Goal: Transaction & Acquisition: Purchase product/service

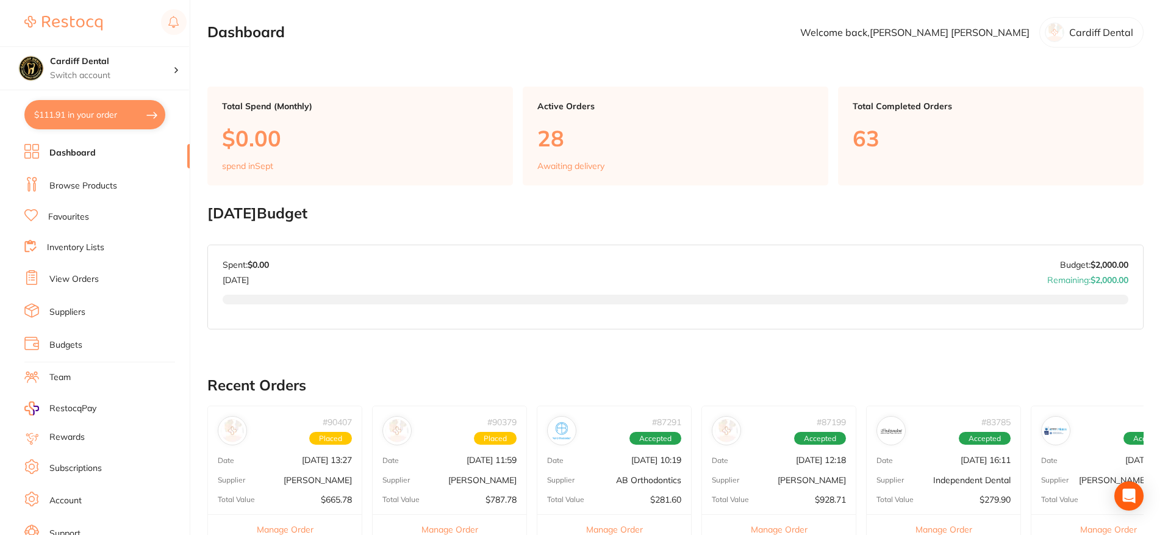
click at [101, 115] on button "$111.91 in your order" at bounding box center [94, 114] width 141 height 29
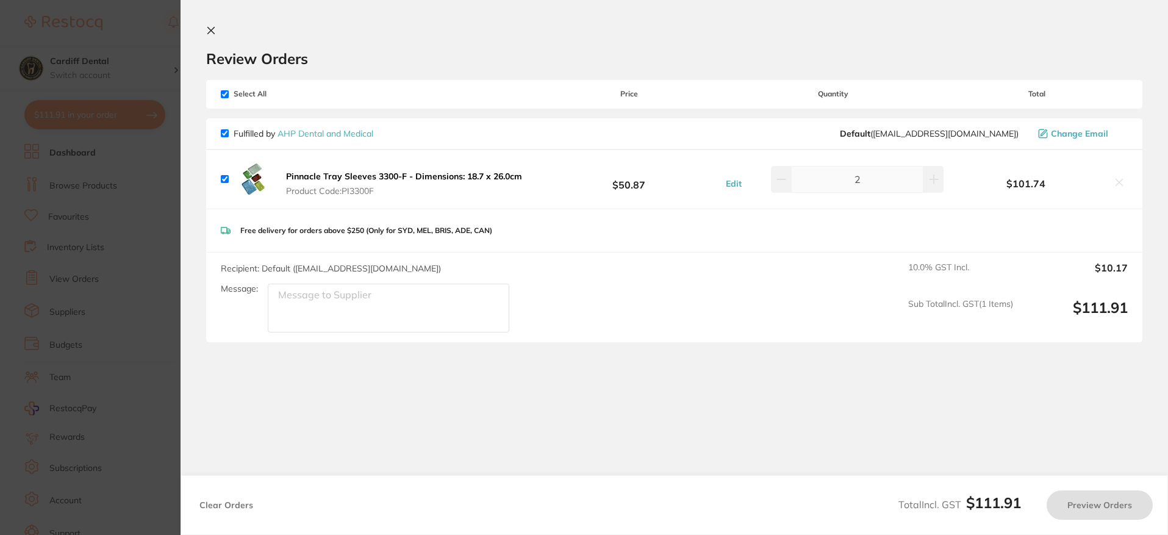
checkbox input "true"
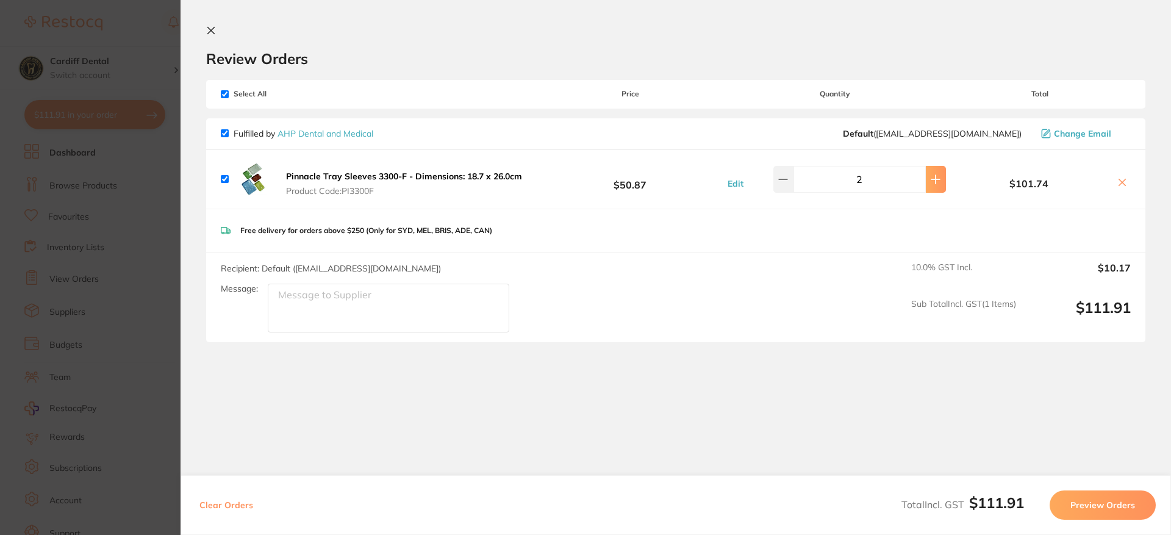
click at [932, 178] on icon at bounding box center [936, 179] width 8 height 8
type input "3"
click at [213, 26] on icon at bounding box center [211, 31] width 10 height 10
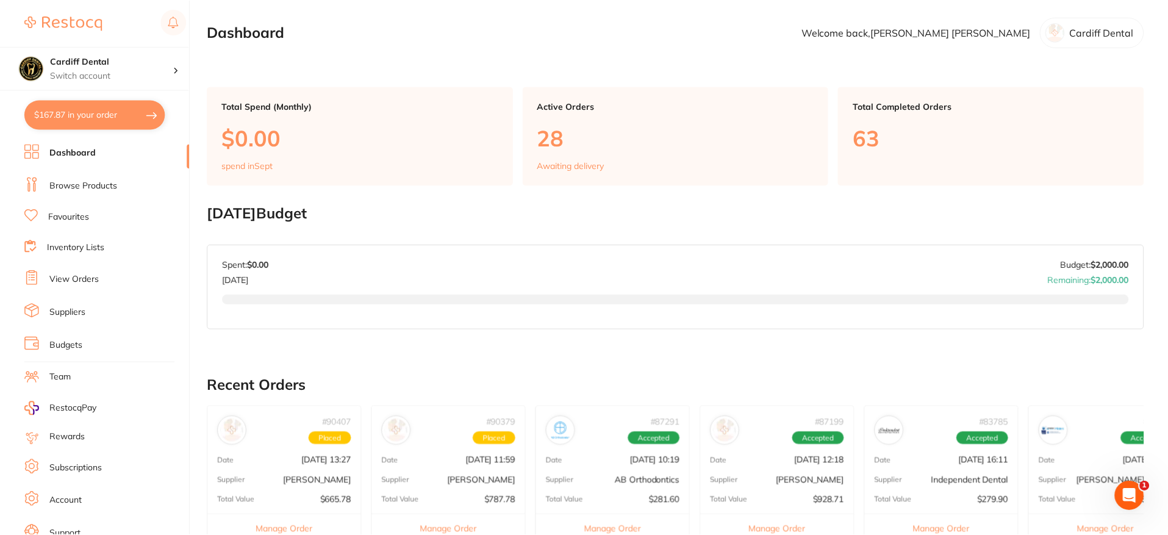
scroll to position [369, 0]
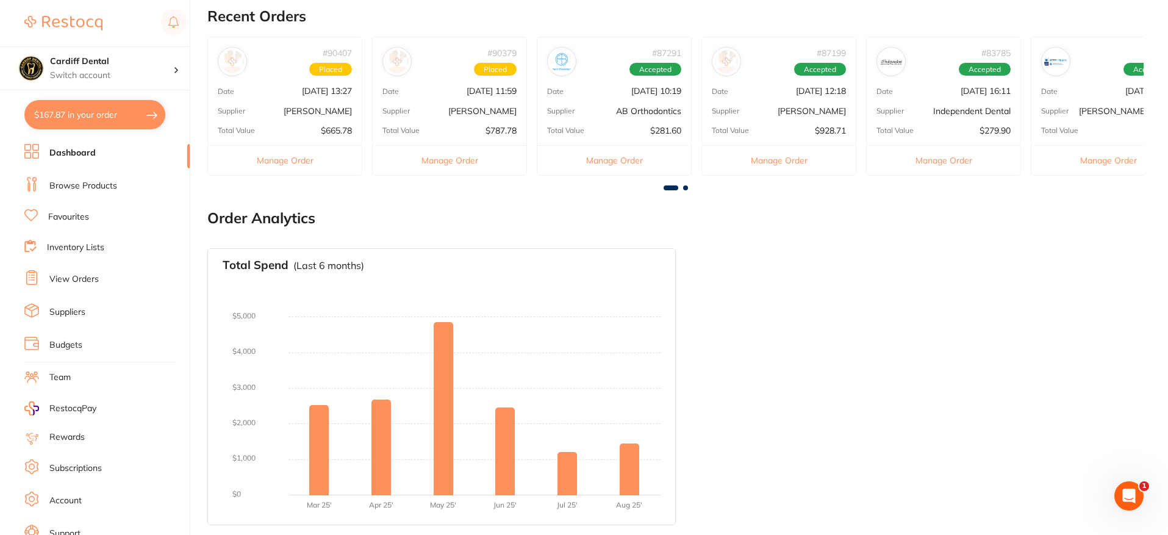
click at [97, 189] on link "Browse Products" at bounding box center [83, 186] width 68 height 12
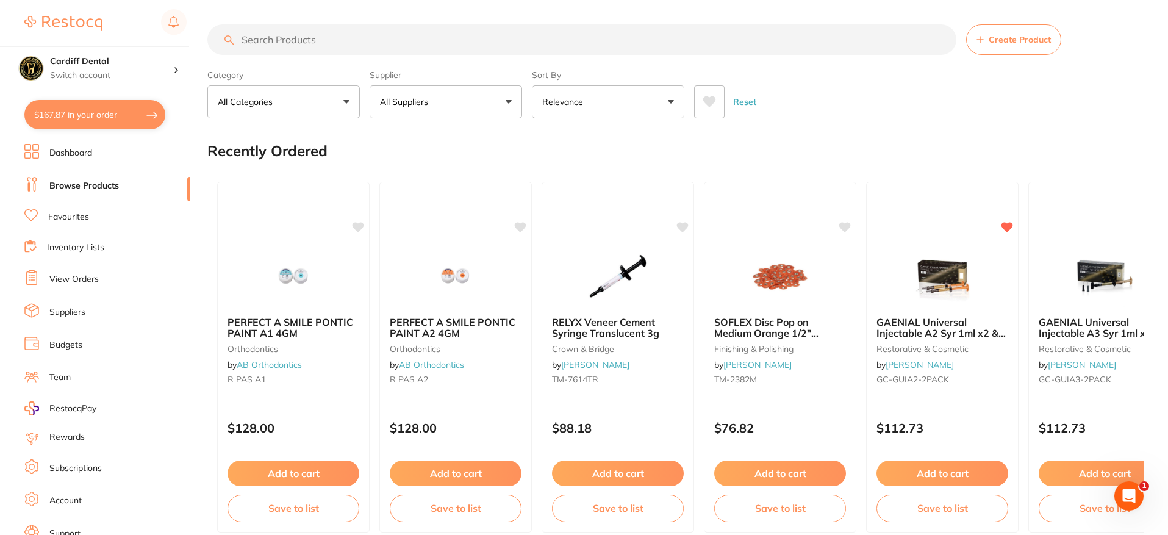
click at [273, 38] on input "search" at bounding box center [581, 39] width 749 height 30
click at [510, 105] on button "All Suppliers" at bounding box center [446, 101] width 152 height 33
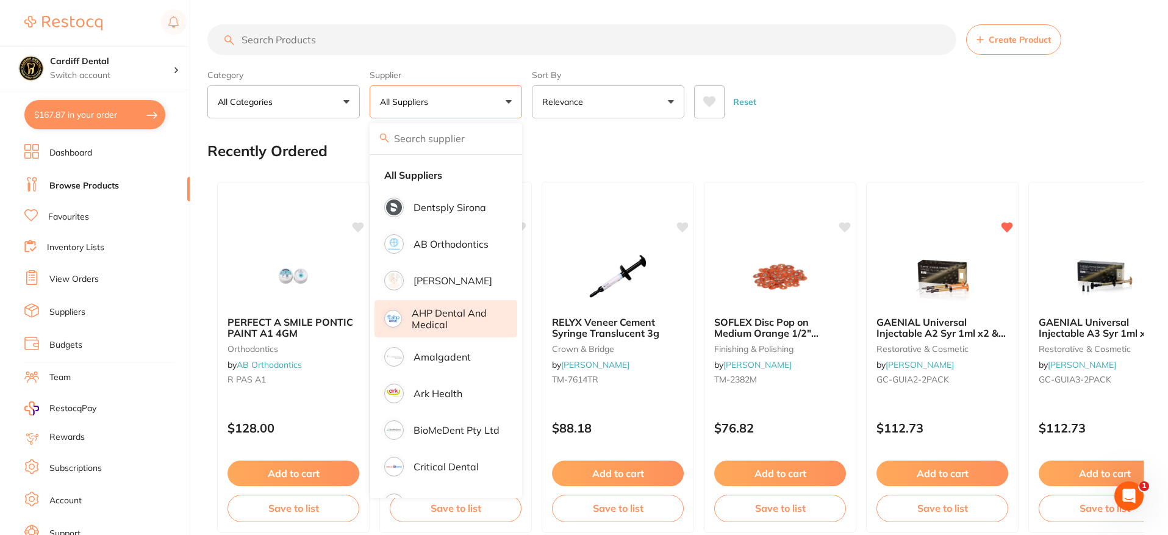
click at [449, 315] on p "AHP Dental and Medical" at bounding box center [456, 318] width 88 height 23
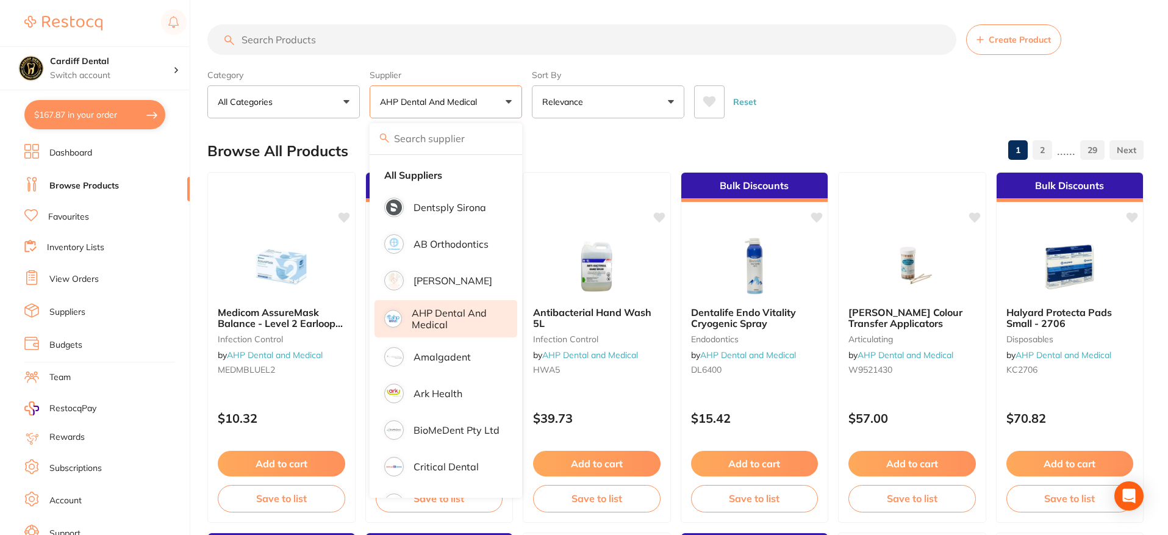
click at [275, 99] on p "All Categories" at bounding box center [248, 102] width 60 height 12
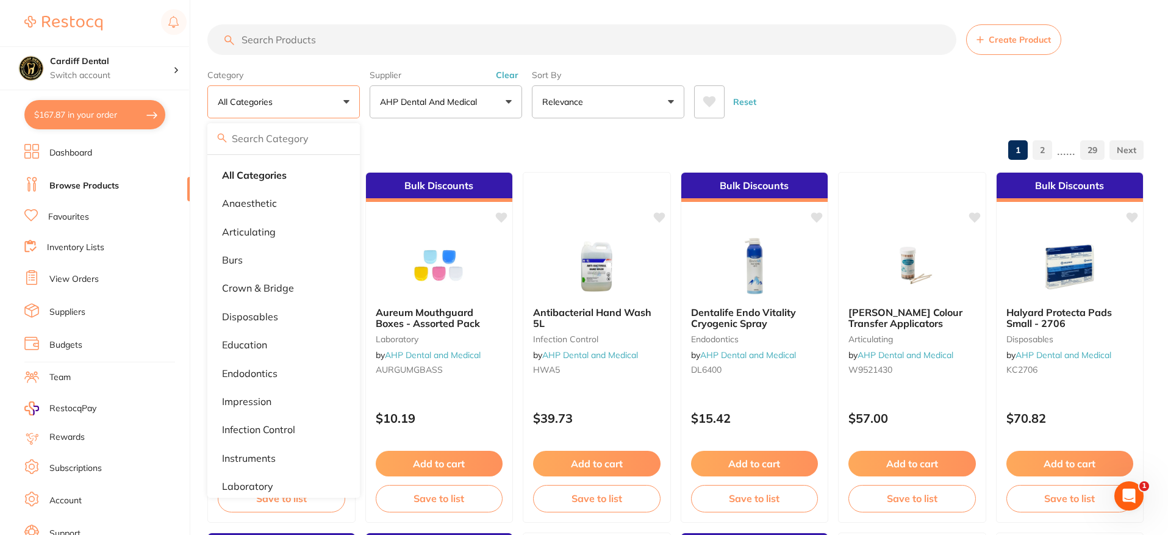
click at [301, 37] on input "search" at bounding box center [581, 39] width 749 height 30
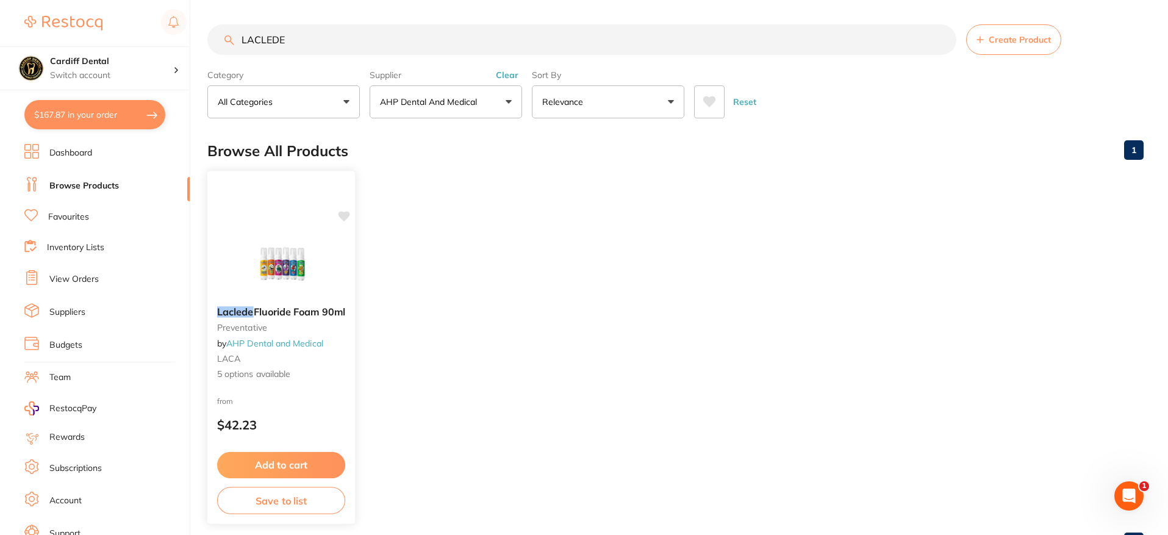
type input "LACLEDE"
click at [335, 416] on div "from $42.23" at bounding box center [281, 414] width 146 height 43
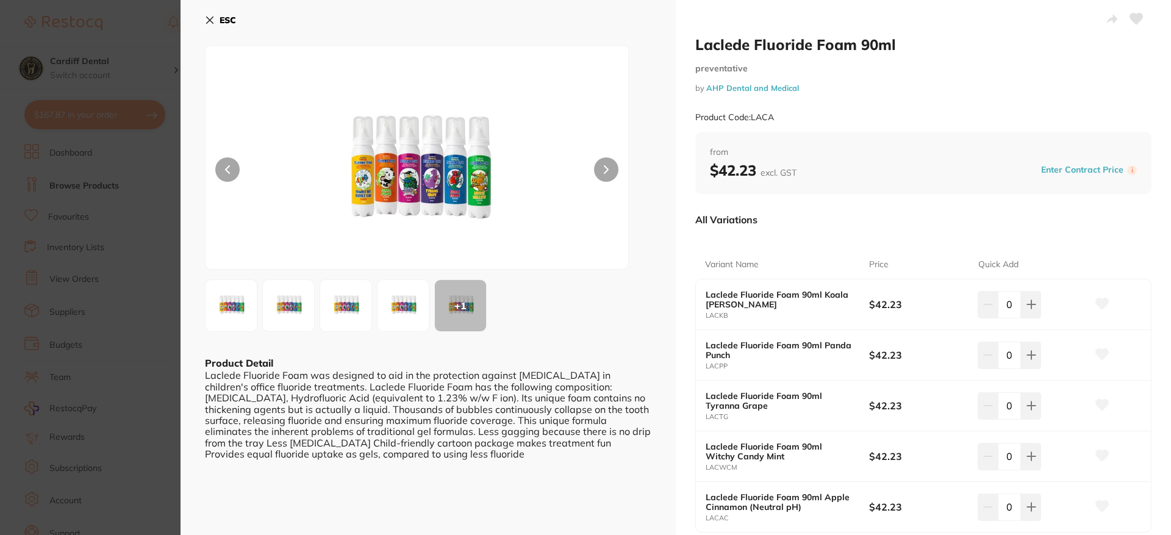
scroll to position [244, 0]
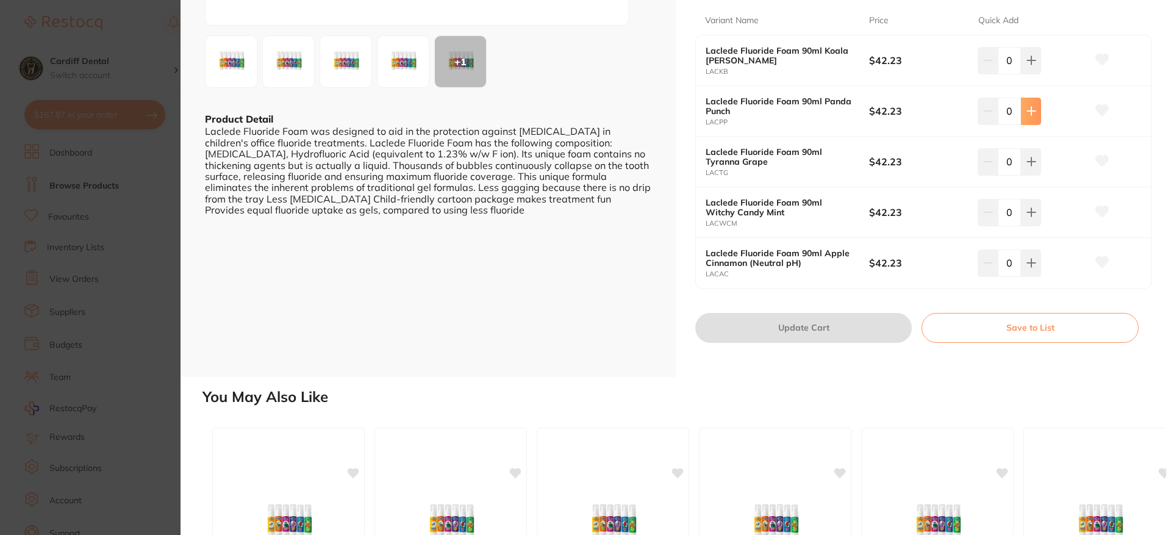
click at [1031, 114] on icon at bounding box center [1031, 111] width 10 height 10
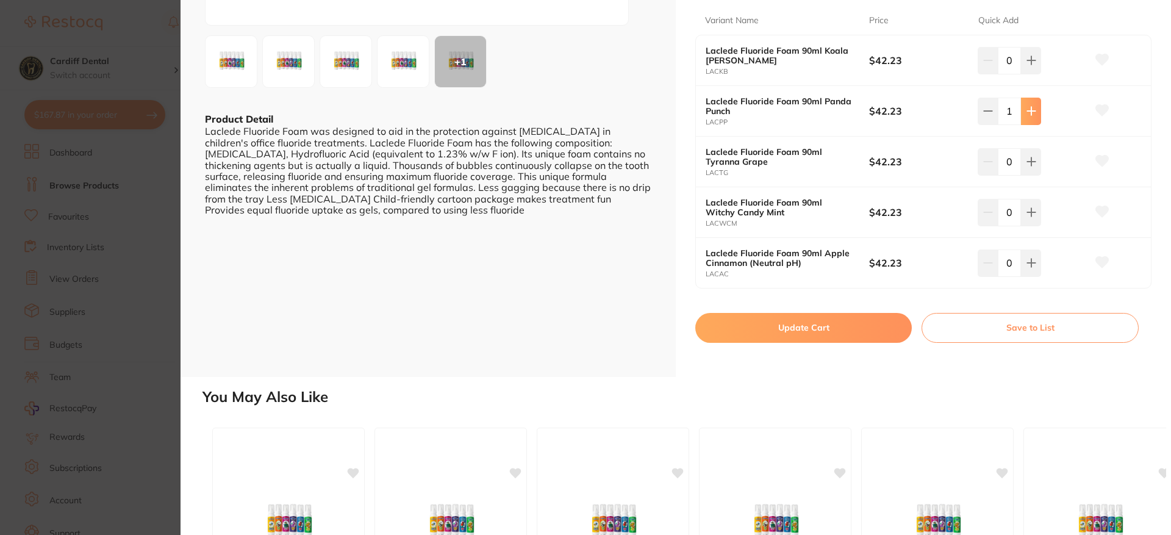
click at [1031, 114] on icon at bounding box center [1031, 111] width 10 height 10
type input "3"
click at [801, 328] on button "Update Cart" at bounding box center [803, 327] width 216 height 29
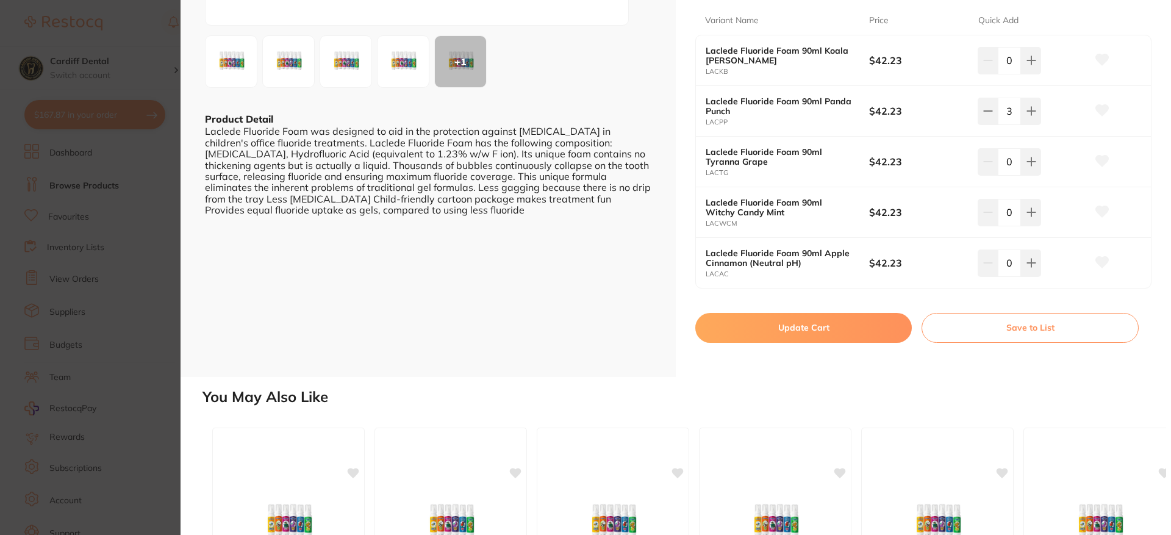
checkbox input "false"
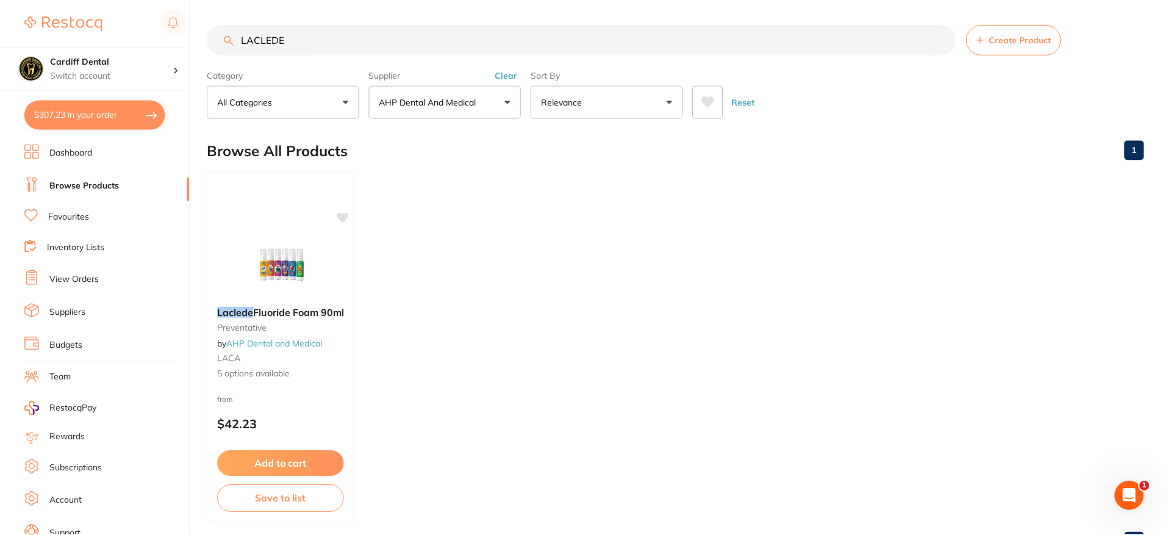
scroll to position [51, 0]
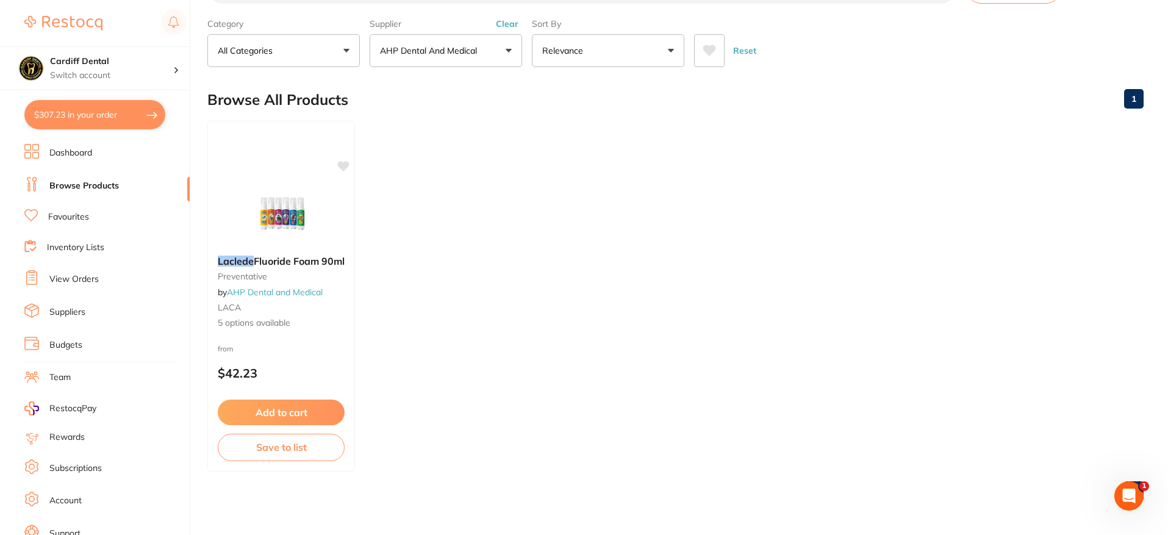
drag, startPoint x: 296, startPoint y: 449, endPoint x: 731, endPoint y: 416, distance: 436.1
click at [731, 416] on ul "Laclede Fluoride Foam 90ml preventative by AHP Dental and Medical LACA 5 option…" at bounding box center [675, 296] width 936 height 351
click at [293, 451] on button "Save to list" at bounding box center [281, 448] width 128 height 27
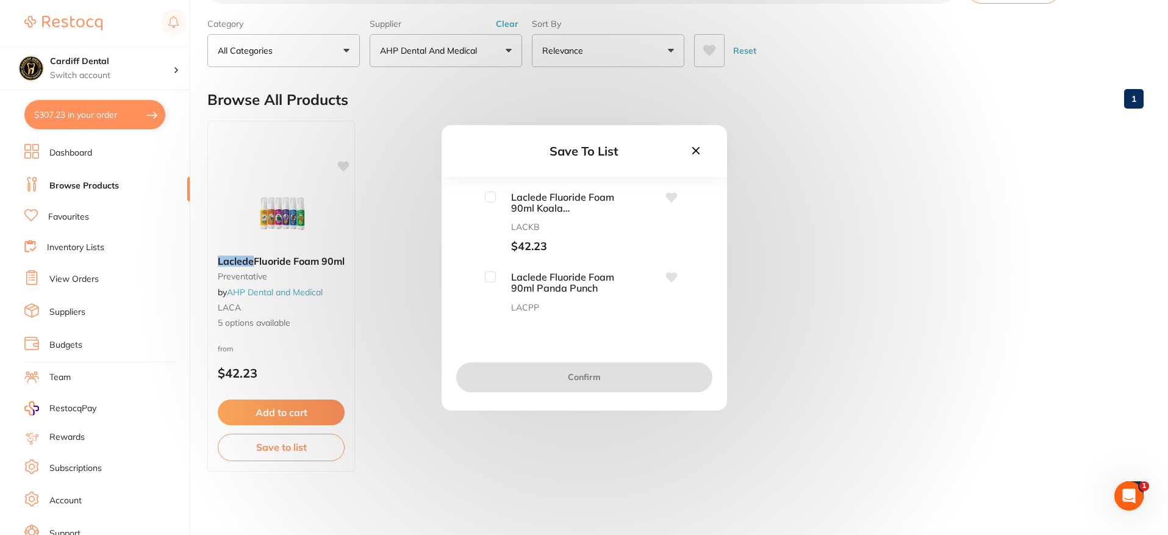
click at [490, 278] on input "checkbox" at bounding box center [490, 276] width 11 height 11
checkbox input "true"
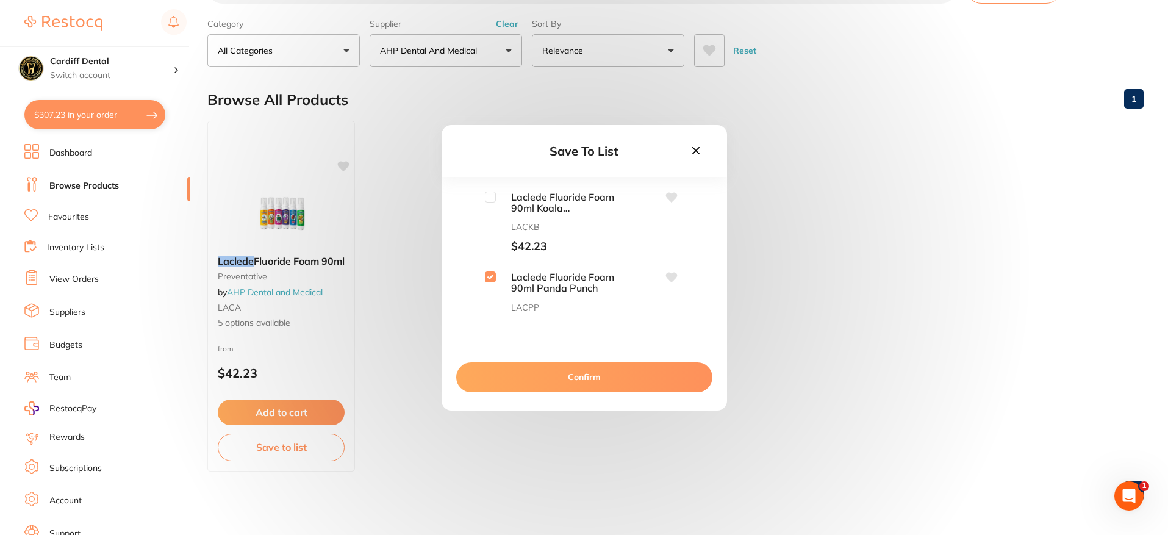
click at [592, 371] on button "Confirm" at bounding box center [584, 376] width 256 height 29
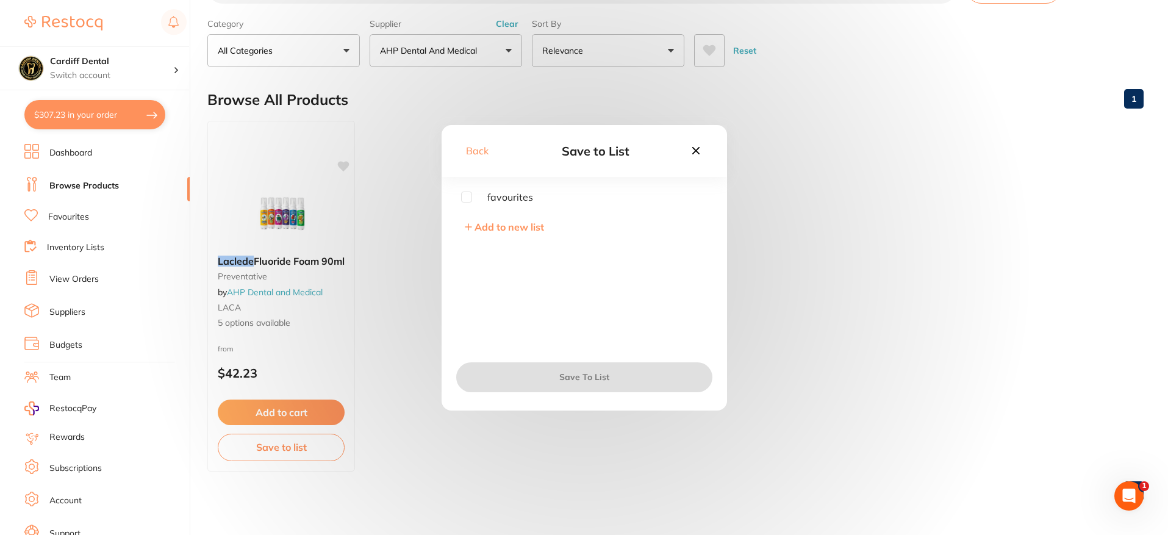
click at [694, 148] on icon at bounding box center [694, 149] width 7 height 7
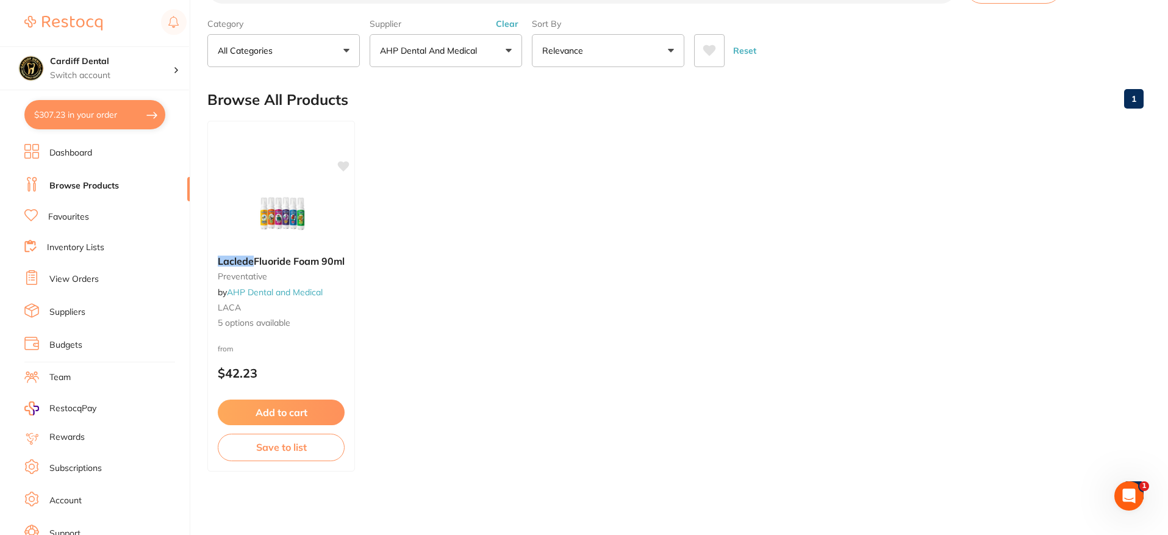
click at [76, 108] on button "$307.23 in your order" at bounding box center [94, 114] width 141 height 29
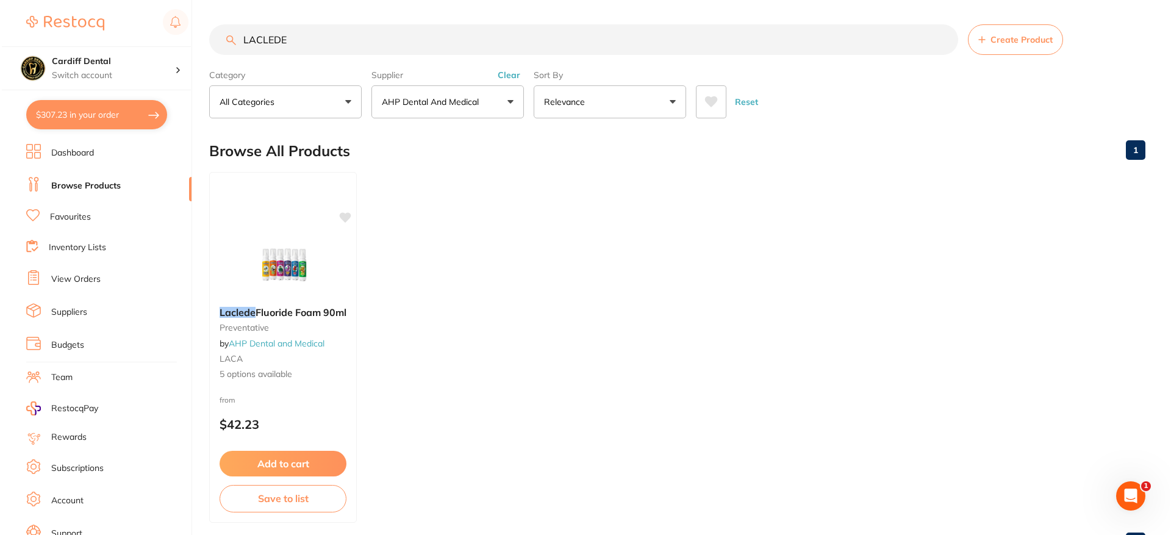
checkbox input "true"
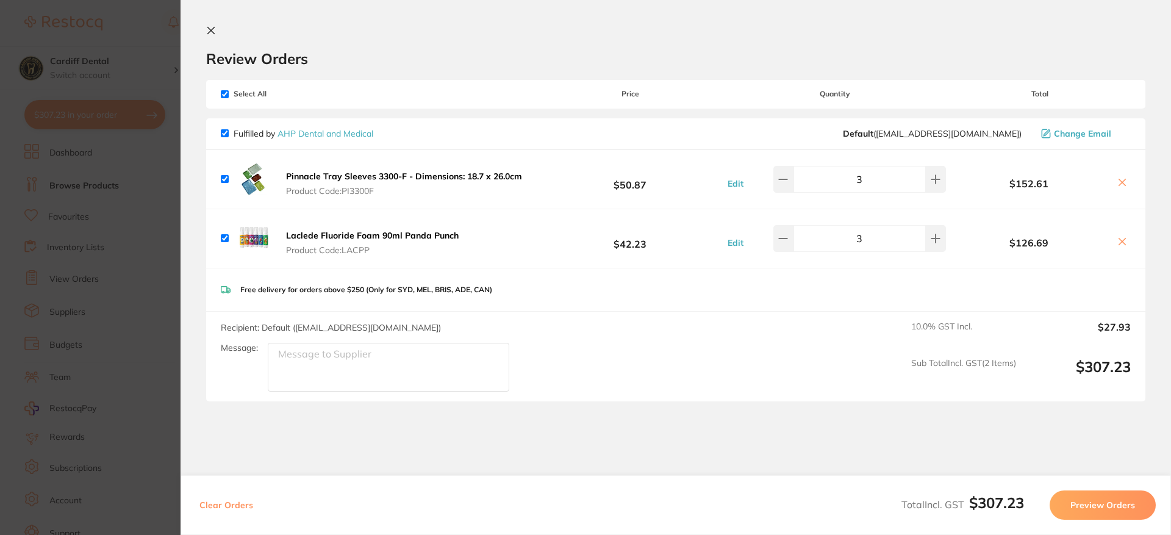
click at [1090, 504] on button "Preview Orders" at bounding box center [1102, 504] width 106 height 29
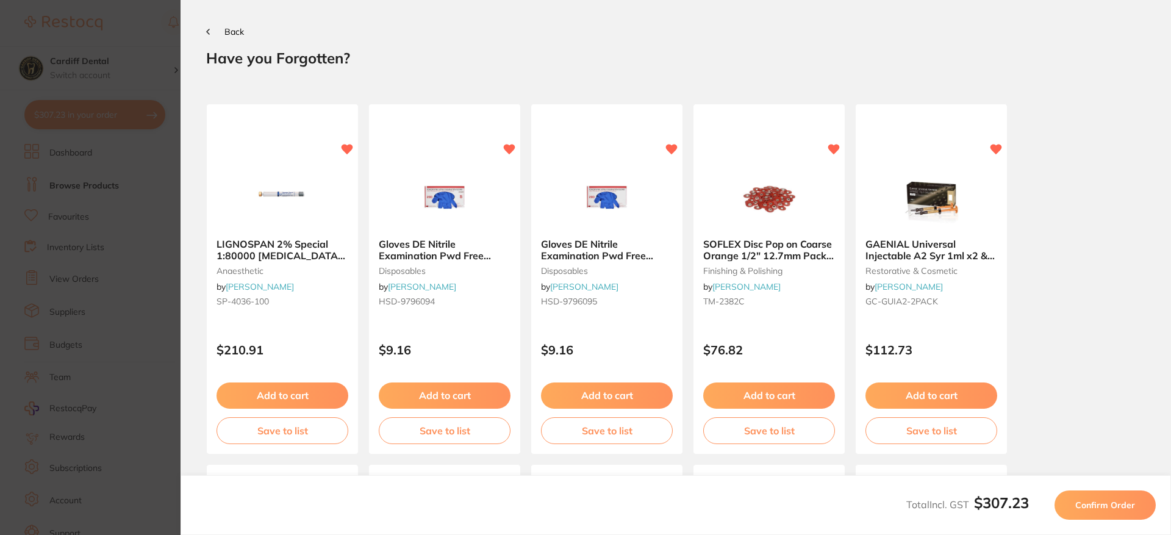
click at [1091, 504] on span "Confirm Order" at bounding box center [1105, 504] width 60 height 11
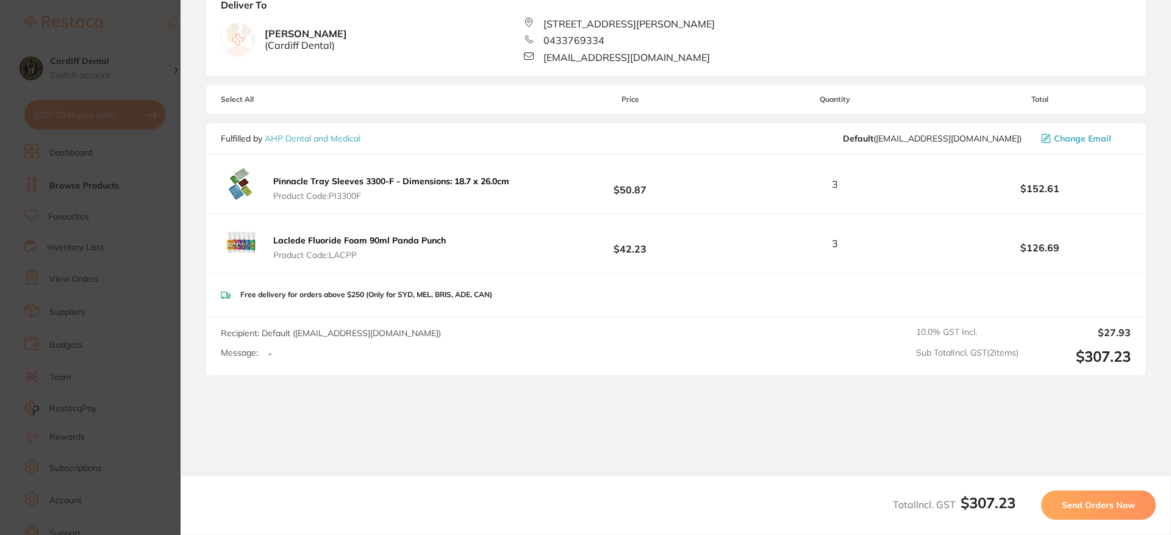
scroll to position [123, 0]
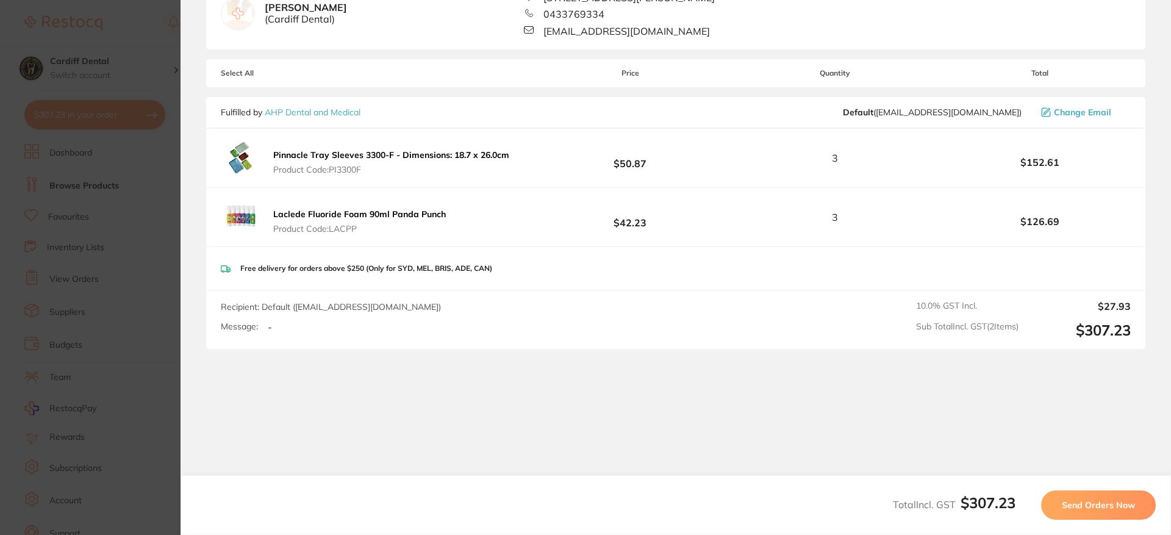
click at [1095, 503] on span "Send Orders Now" at bounding box center [1098, 504] width 73 height 11
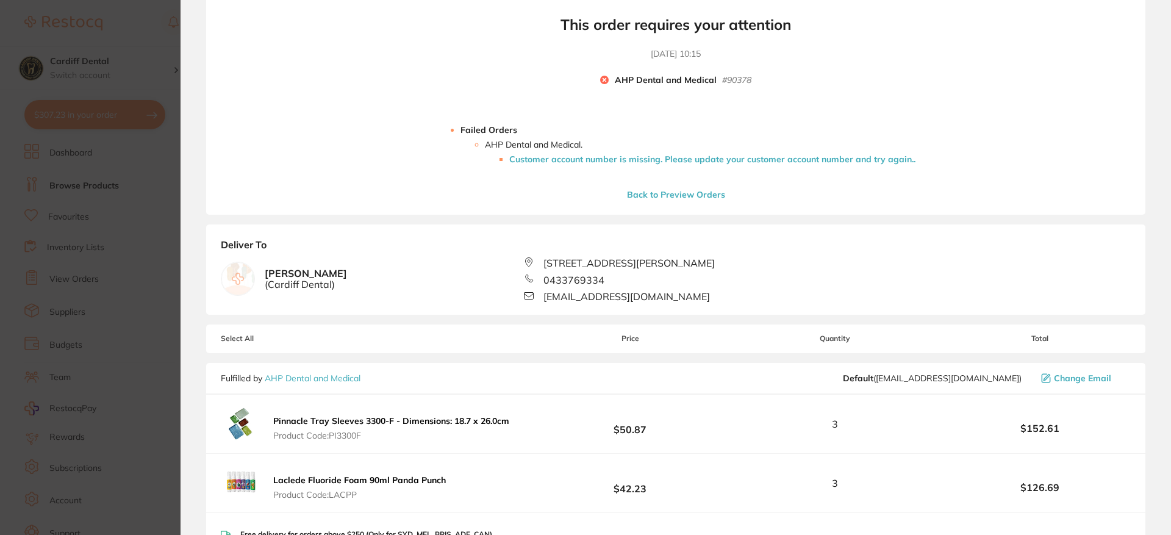
click at [640, 158] on li "Customer account number is missing. Please update your customer account number …" at bounding box center [712, 159] width 406 height 10
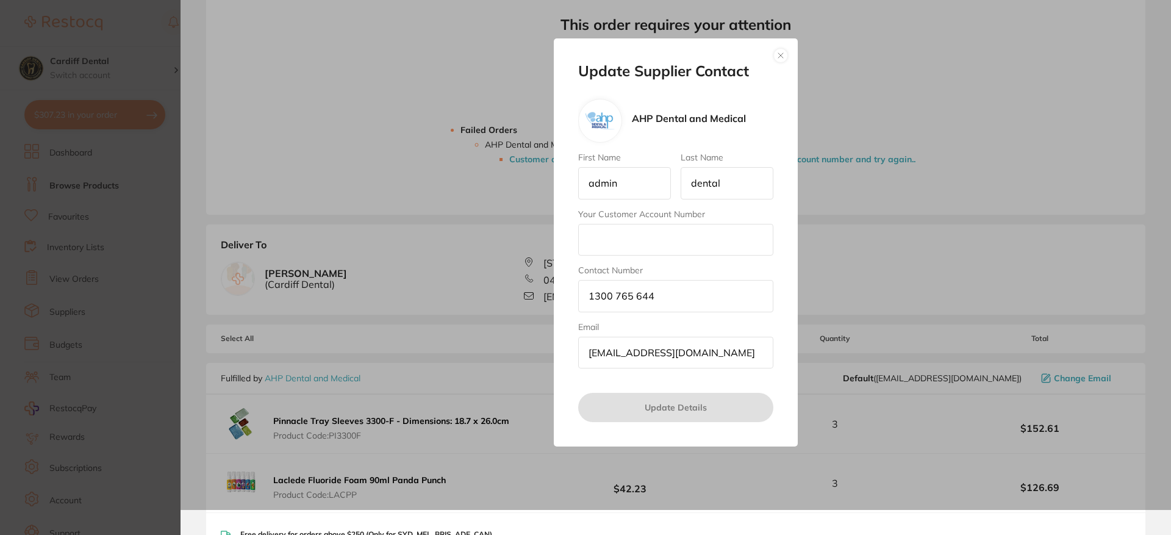
click at [594, 232] on input "Your Customer Account Number" at bounding box center [675, 240] width 195 height 32
type input "3160"
click at [682, 407] on button "Update Details" at bounding box center [675, 407] width 195 height 29
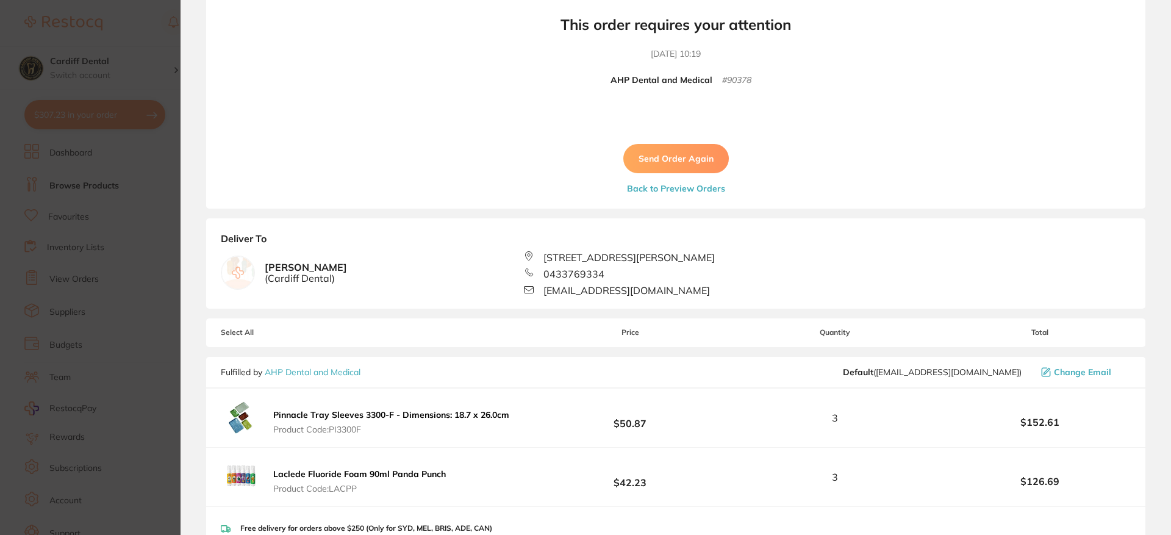
click at [687, 159] on button "Send Order Again" at bounding box center [675, 158] width 105 height 29
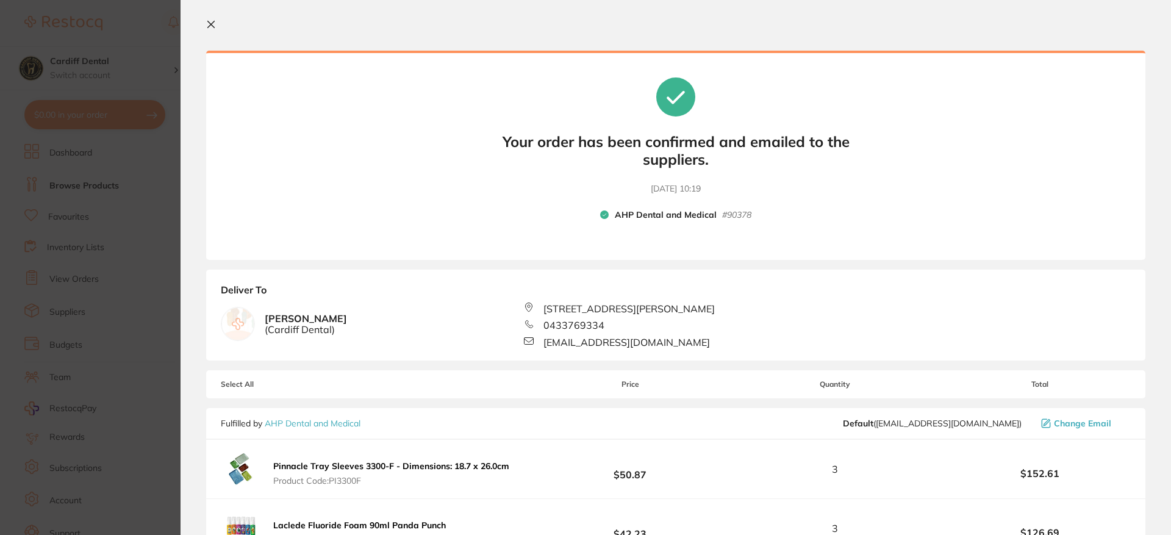
scroll to position [0, 0]
